Goal: Information Seeking & Learning: Check status

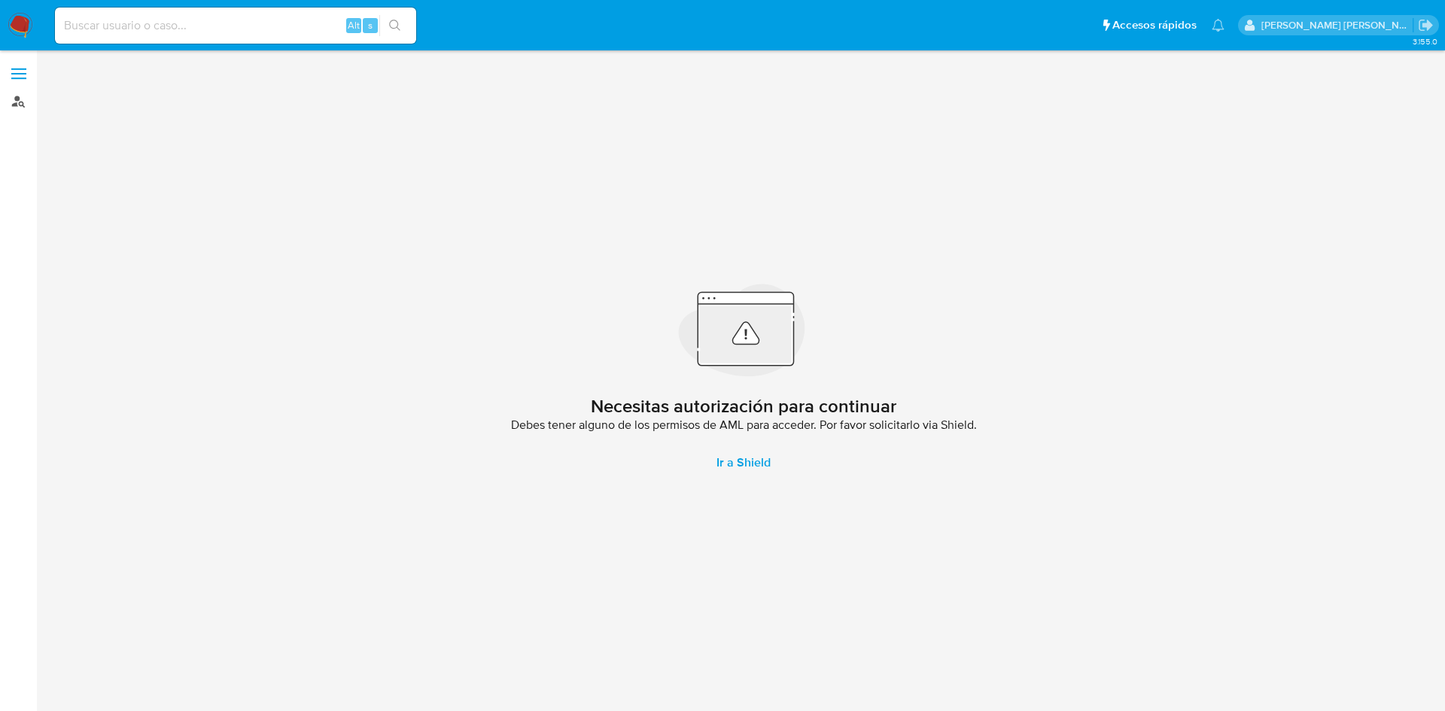
click at [5, 108] on link "Buscador de personas" at bounding box center [89, 101] width 179 height 23
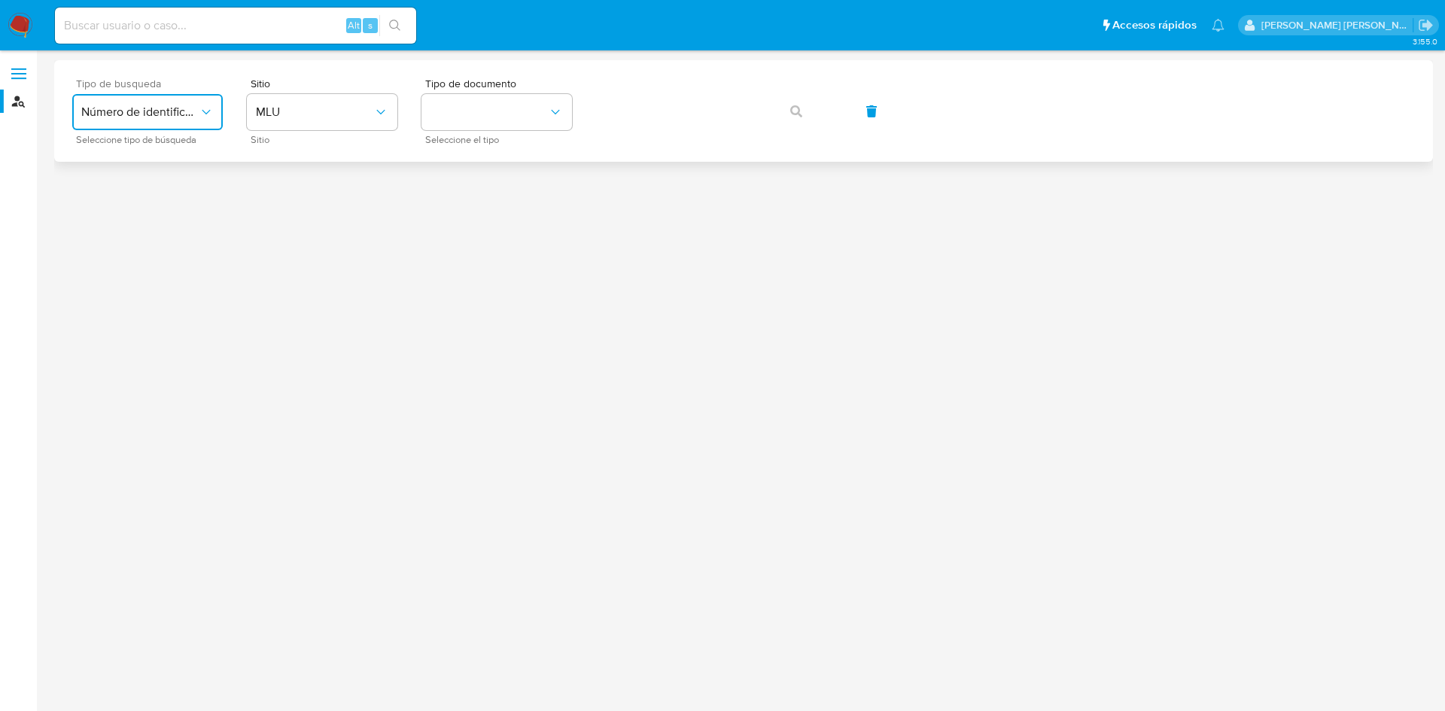
click at [182, 119] on button "Número de identificación" at bounding box center [147, 112] width 150 height 36
click at [164, 203] on div "User ID" at bounding box center [142, 204] width 123 height 36
click at [793, 118] on span "button" at bounding box center [796, 111] width 12 height 33
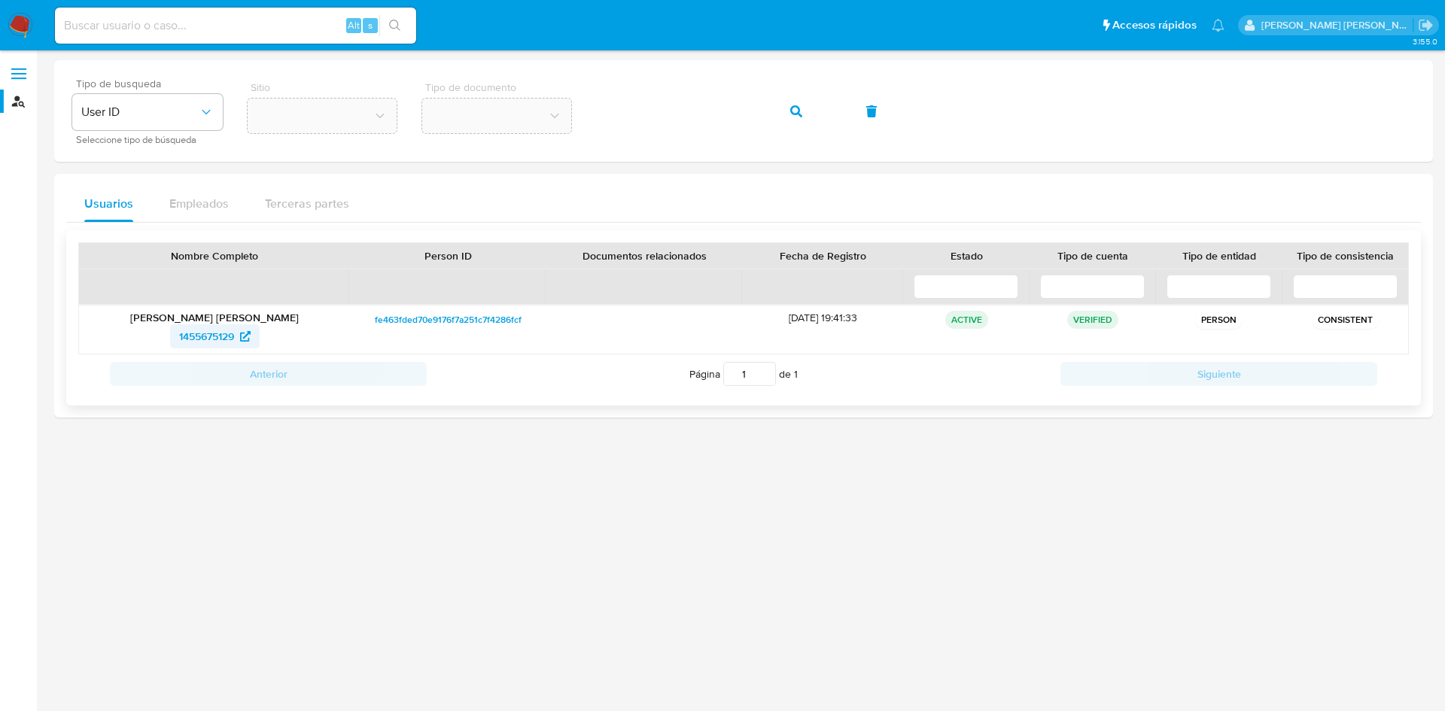
click at [220, 330] on span "1455675129" at bounding box center [206, 336] width 55 height 24
click at [578, 108] on div "Tipo de busqueda User ID Seleccione tipo de búsqueda Sitio Tipo de documento" at bounding box center [743, 110] width 1342 height 65
click at [807, 110] on button "button" at bounding box center [795, 111] width 51 height 36
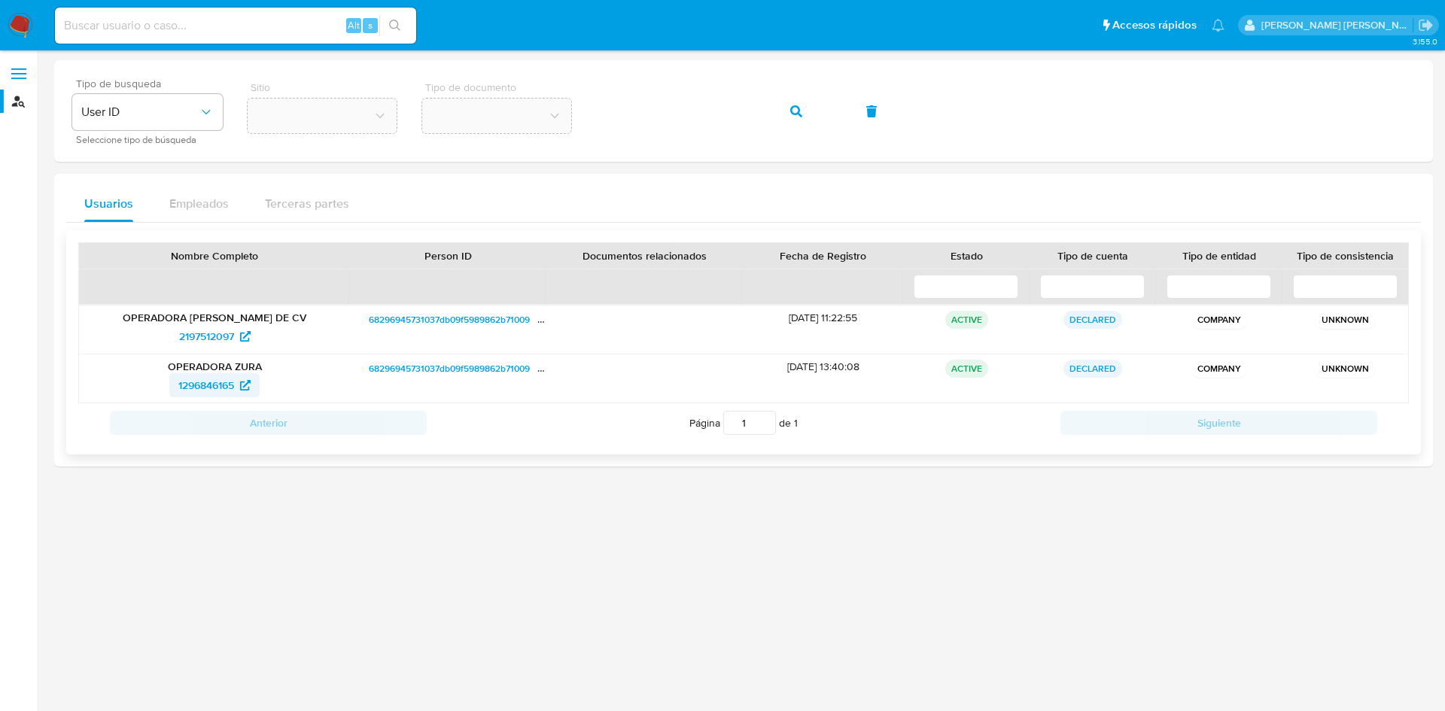
click at [228, 382] on span "1296846165" at bounding box center [206, 385] width 56 height 24
click at [215, 339] on span "2197512097" at bounding box center [206, 336] width 55 height 24
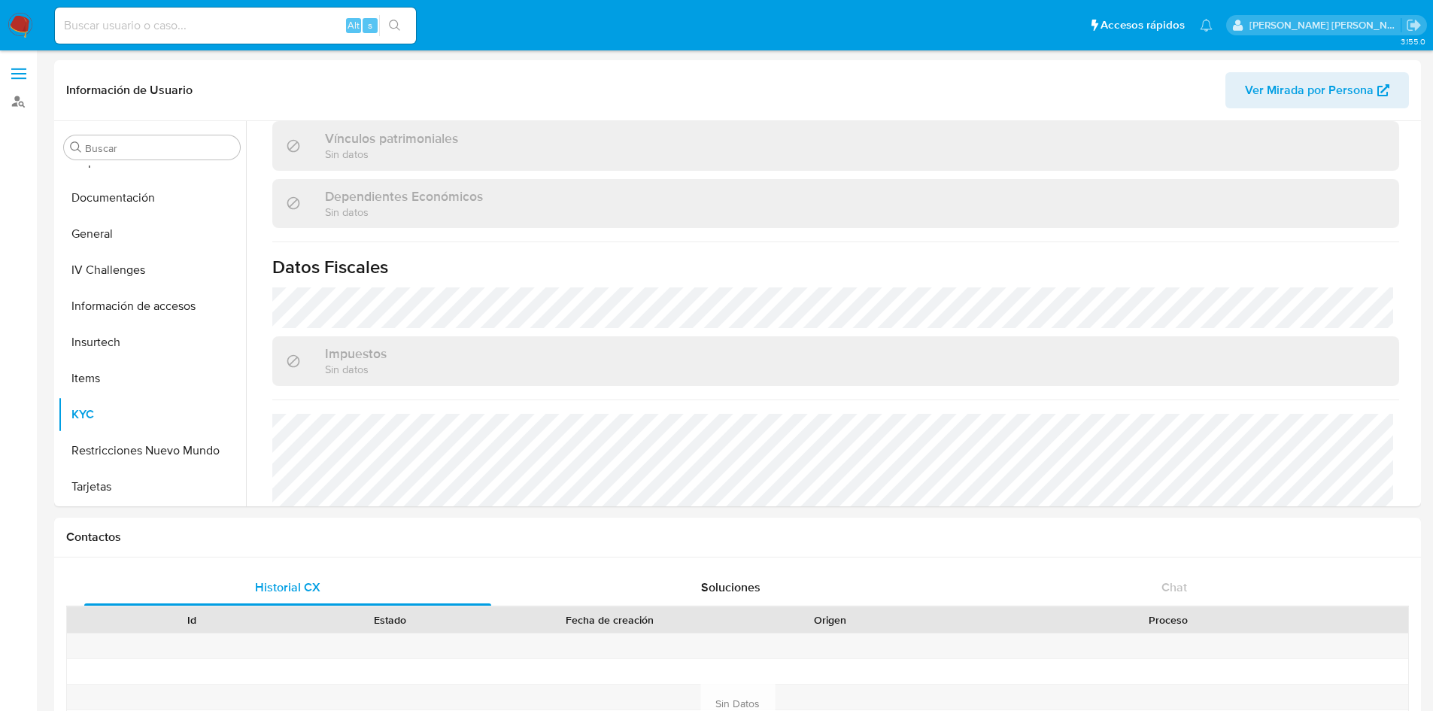
scroll to position [588, 0]
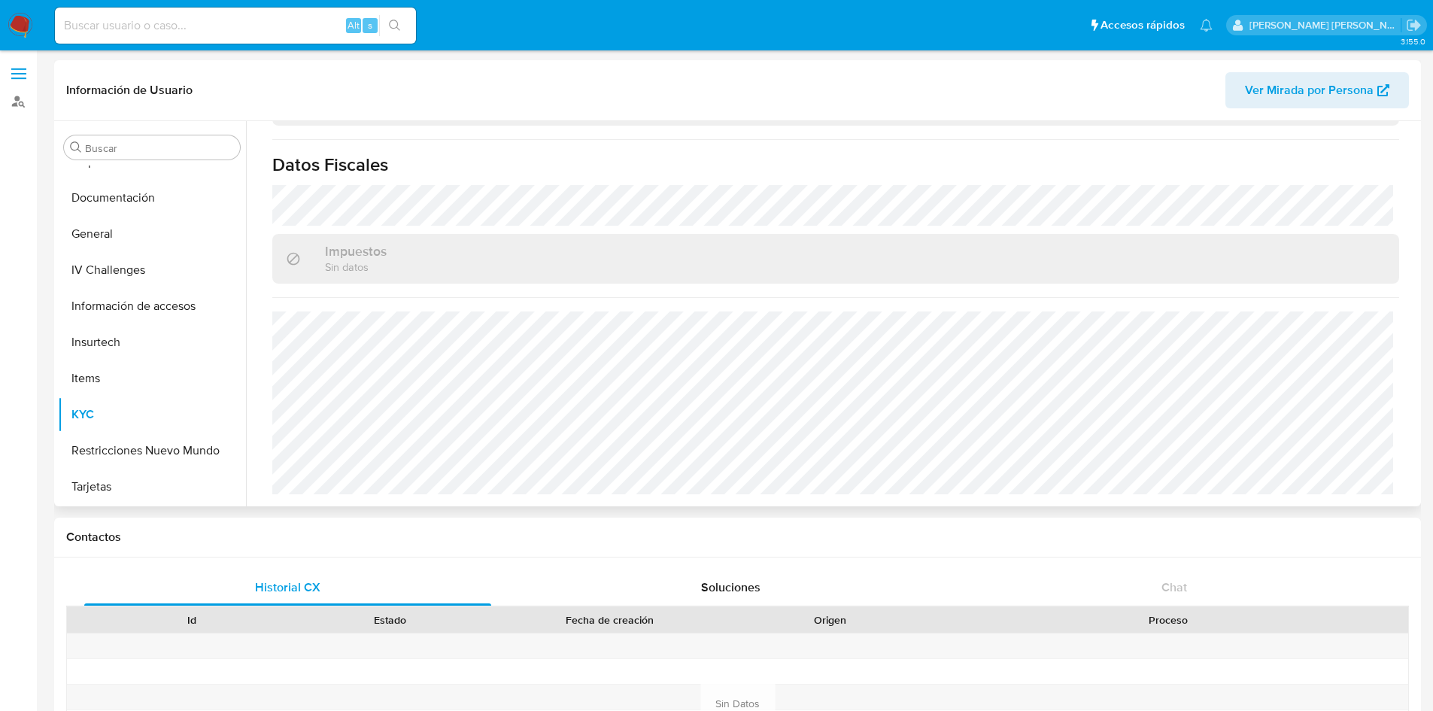
select select "10"
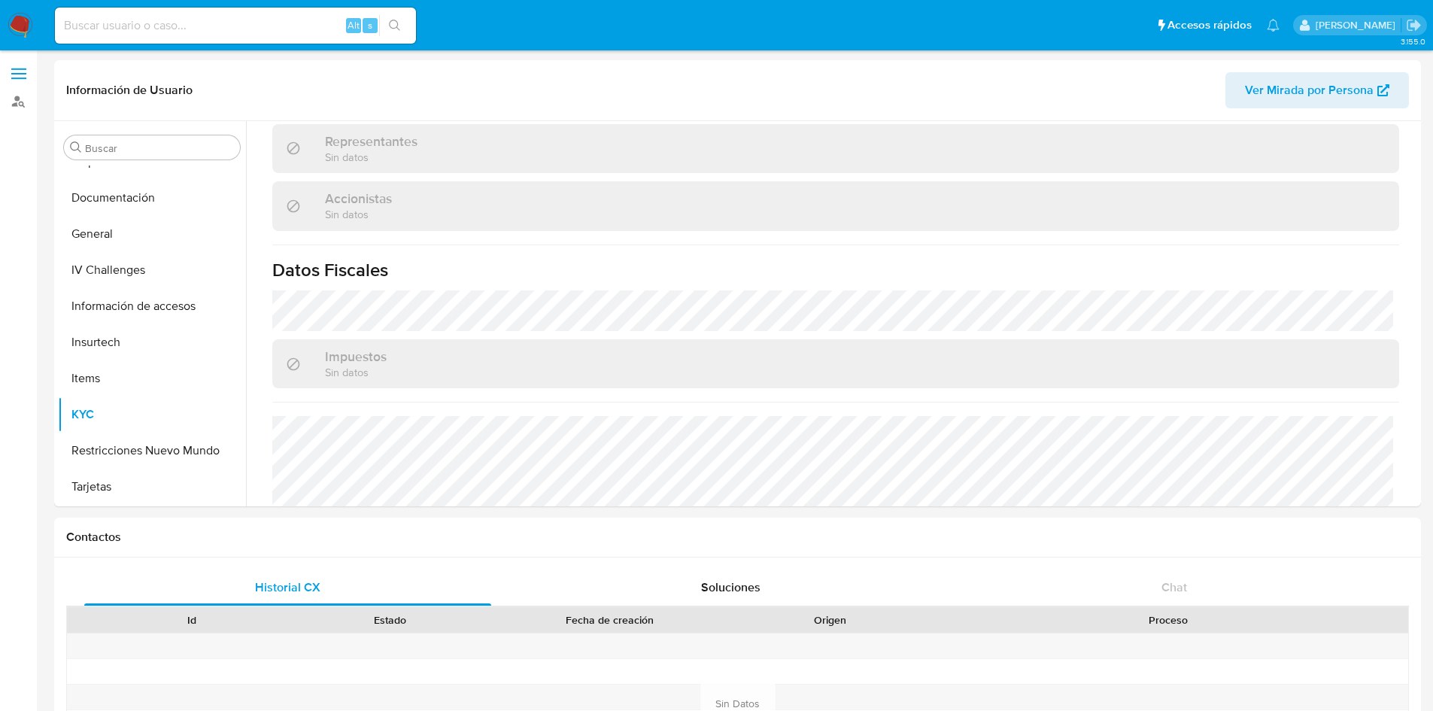
scroll to position [643, 0]
select select "10"
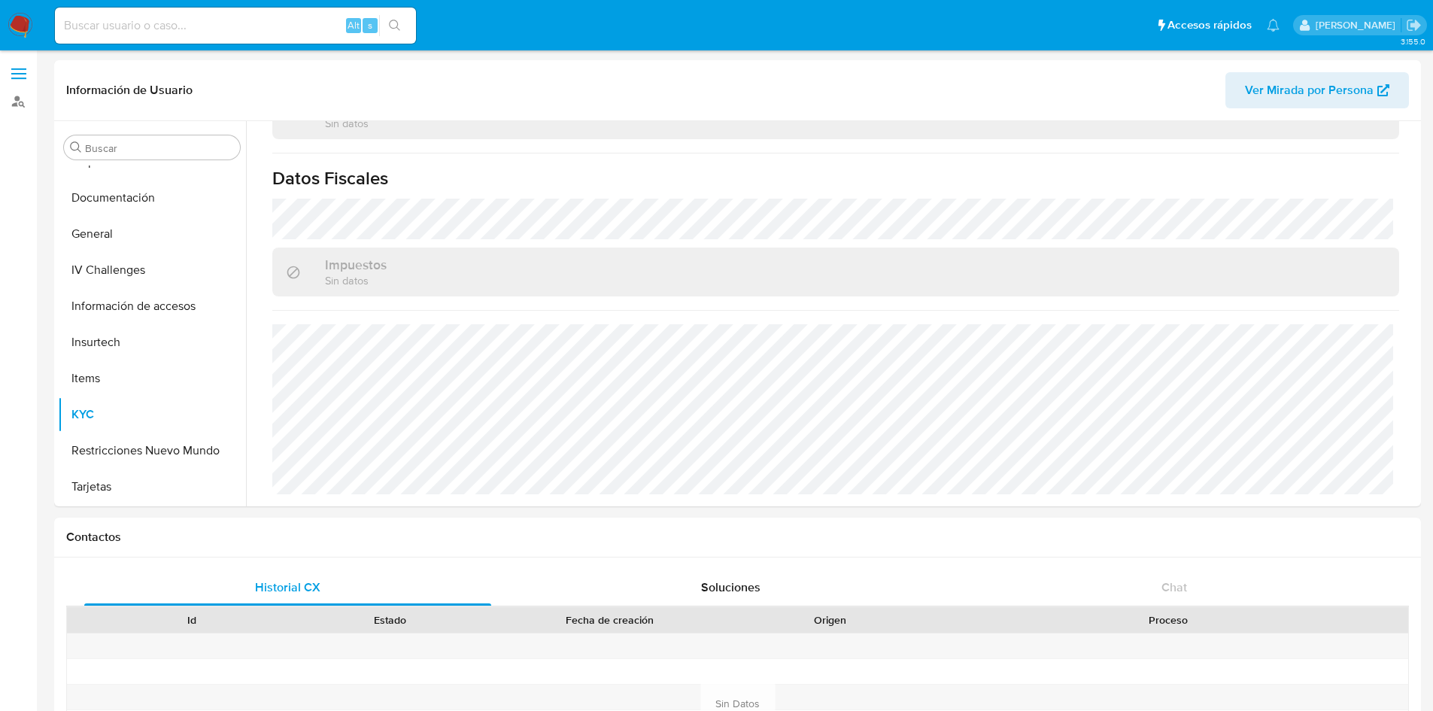
scroll to position [1003, 0]
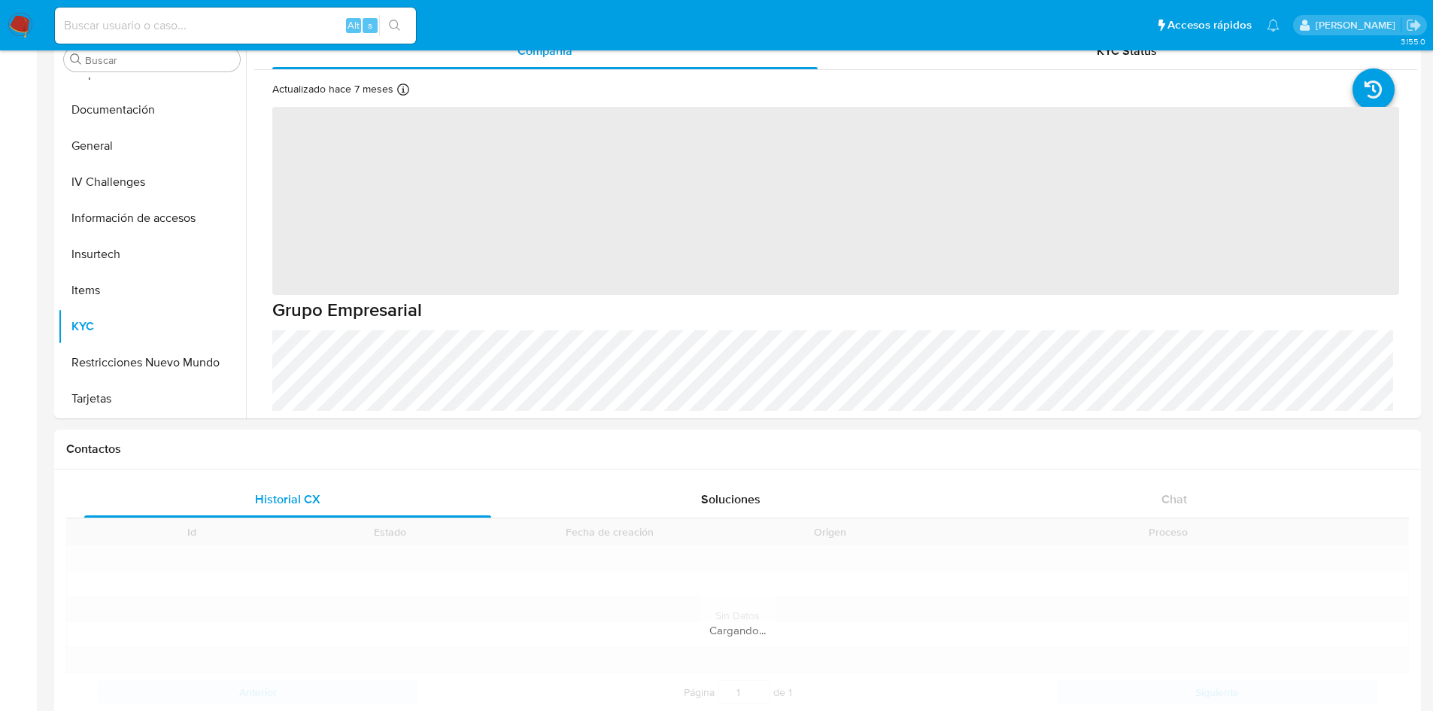
scroll to position [90, 0]
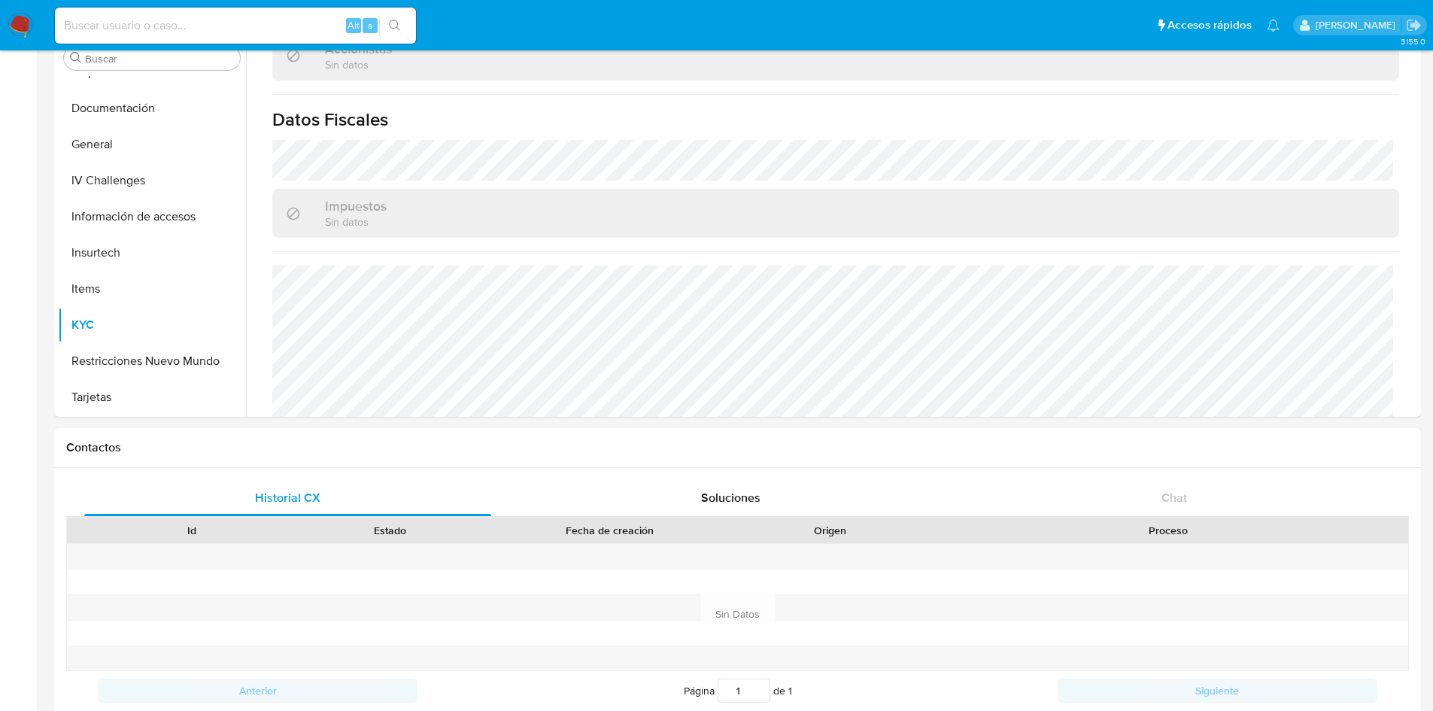
select select "10"
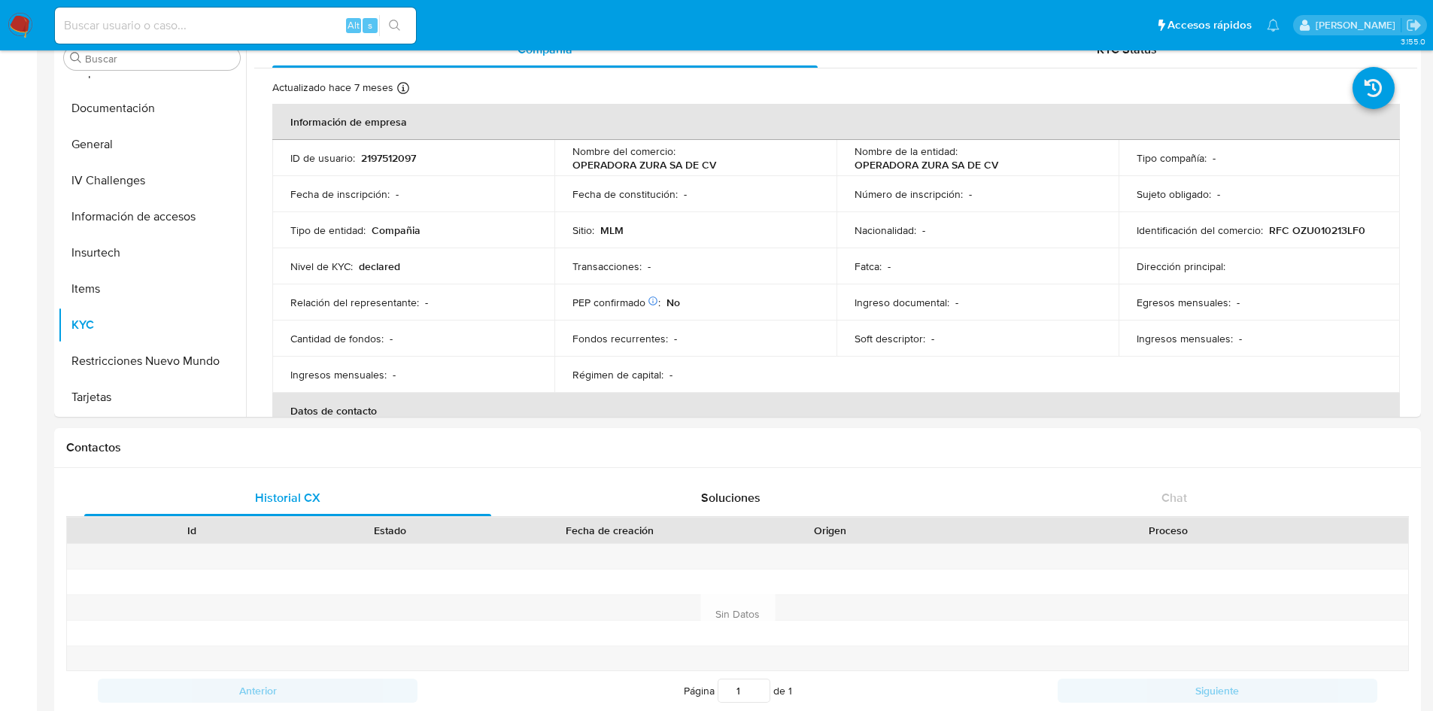
scroll to position [0, 0]
